Goal: Transaction & Acquisition: Purchase product/service

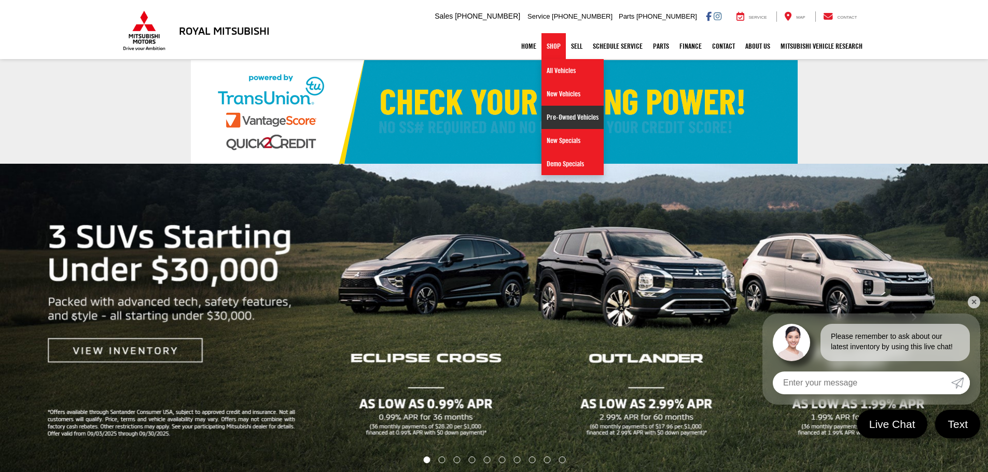
click at [553, 114] on link "Pre-Owned Vehicles" at bounding box center [572, 117] width 62 height 23
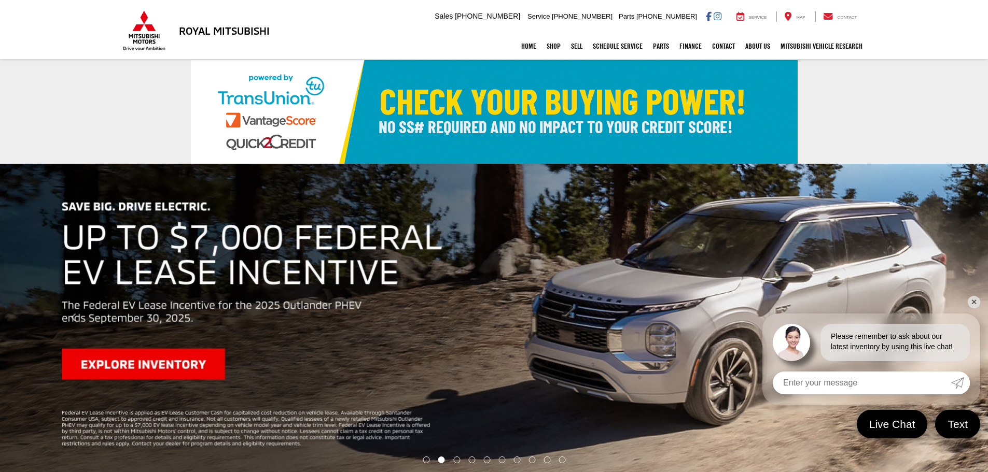
click at [975, 297] on link "✕" at bounding box center [973, 302] width 12 height 12
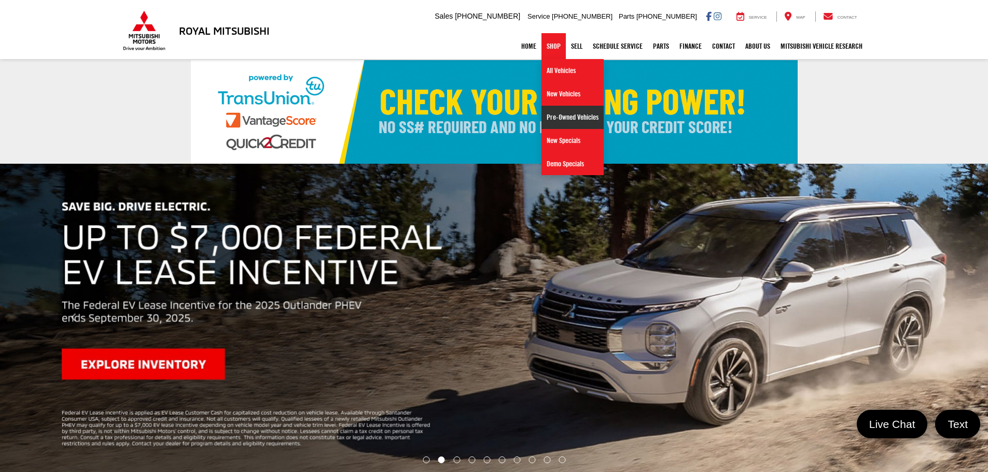
click at [553, 116] on link "Pre-Owned Vehicles" at bounding box center [572, 117] width 62 height 23
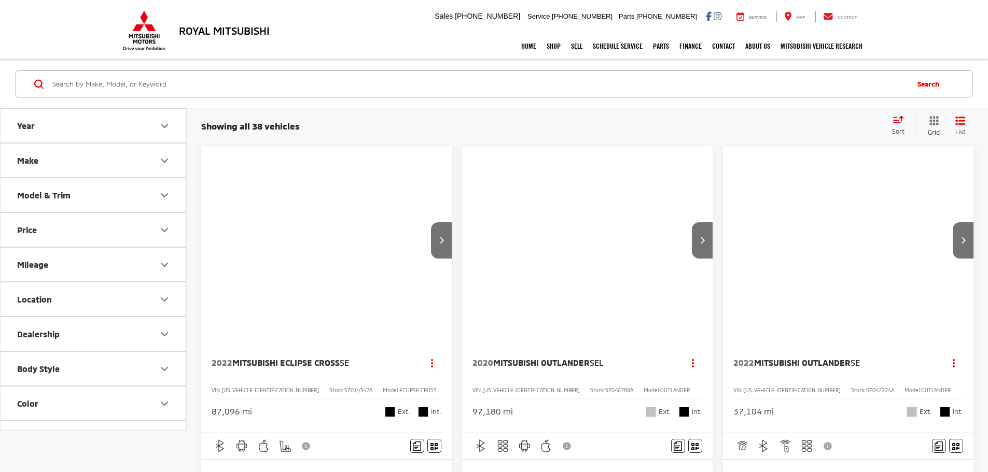
click at [79, 188] on button "Model & Trim" at bounding box center [94, 195] width 187 height 34
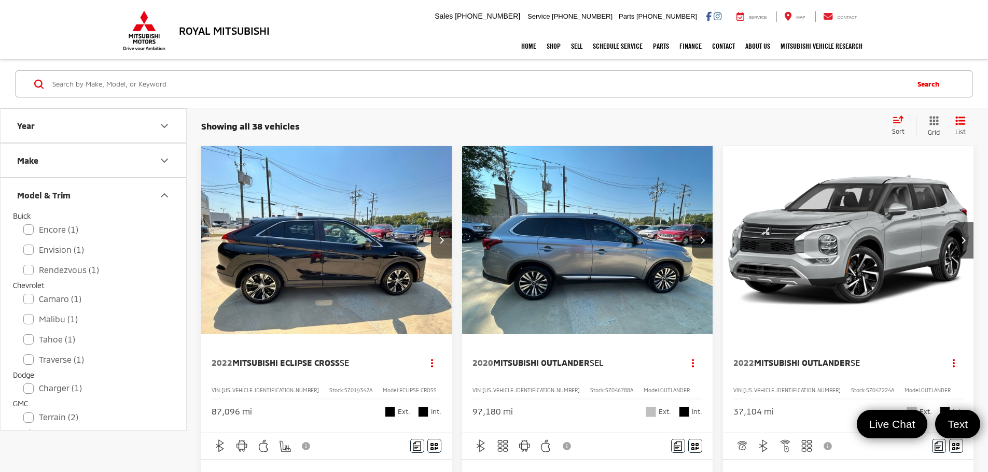
click at [89, 190] on button "Model & Trim" at bounding box center [94, 195] width 187 height 34
click at [98, 168] on button "Make" at bounding box center [94, 161] width 187 height 34
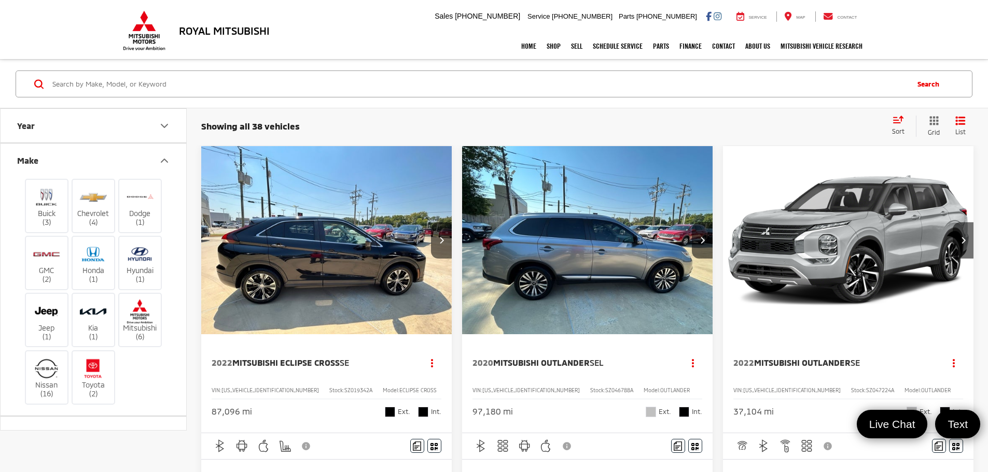
click at [103, 160] on button "Make" at bounding box center [94, 161] width 187 height 34
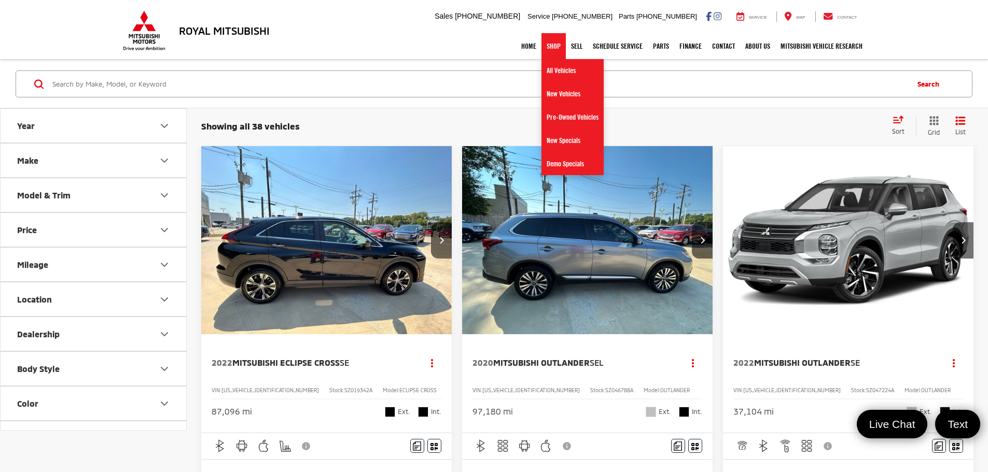
click at [543, 50] on link "Shop" at bounding box center [553, 46] width 24 height 26
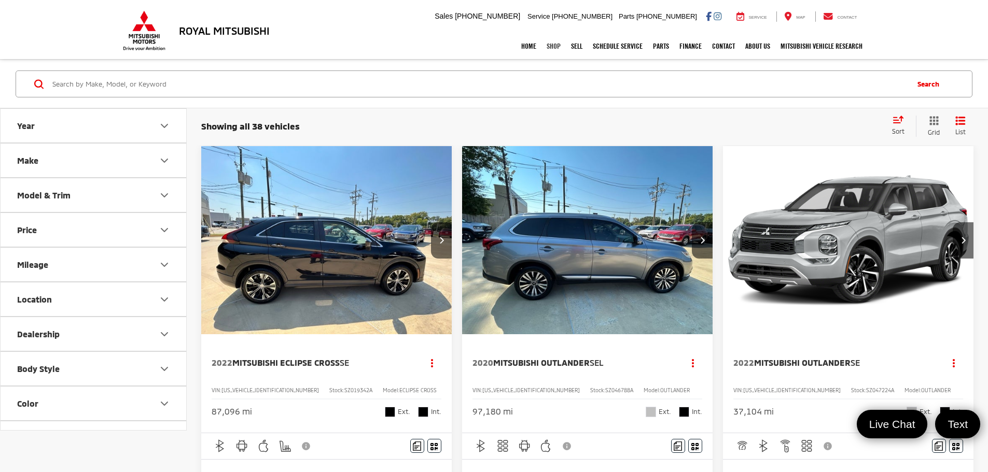
click at [543, 50] on link "Shop" at bounding box center [553, 46] width 24 height 26
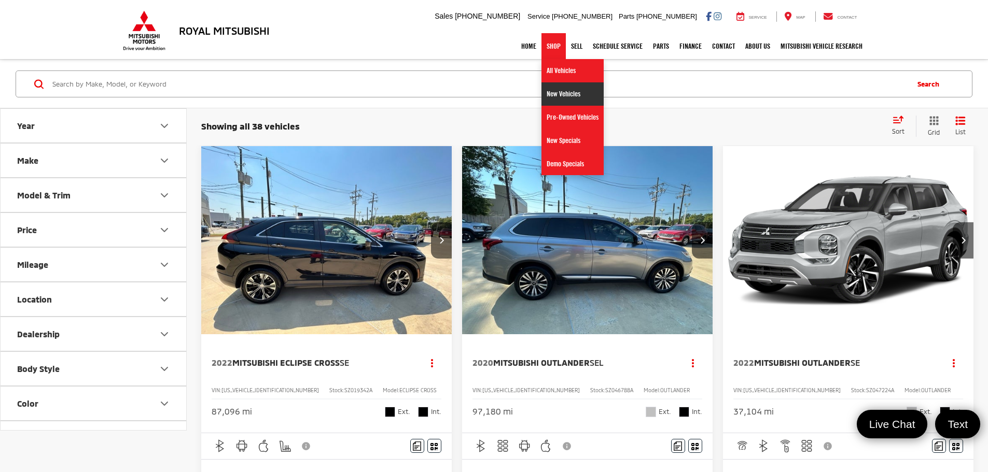
click at [550, 85] on link "New Vehicles" at bounding box center [572, 93] width 62 height 23
